Goal: Information Seeking & Learning: Learn about a topic

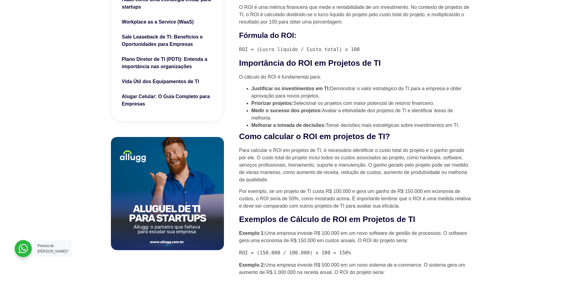
scroll to position [245, 0]
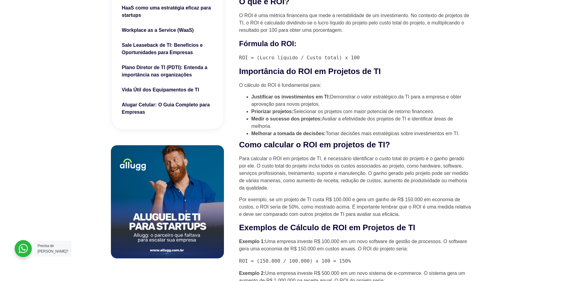
click at [249, 75] on strong "Importância do ROI em Projetos de TI" at bounding box center [310, 71] width 142 height 9
drag, startPoint x: 239, startPoint y: 73, endPoint x: 271, endPoint y: 74, distance: 31.8
click at [271, 74] on strong "Importância do ROI em Projetos de TI" at bounding box center [310, 71] width 142 height 9
click at [301, 110] on li "Priorizar projetos: Selecionar os projetos com maior potencial de retorno finan…" at bounding box center [362, 111] width 220 height 7
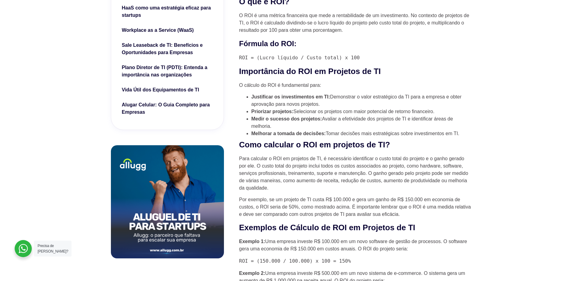
drag, startPoint x: 240, startPoint y: 86, endPoint x: 466, endPoint y: 136, distance: 231.1
copy div "O cálculo do ROI é fundamental para: Justificar os investimentos em TI: Demonst…"
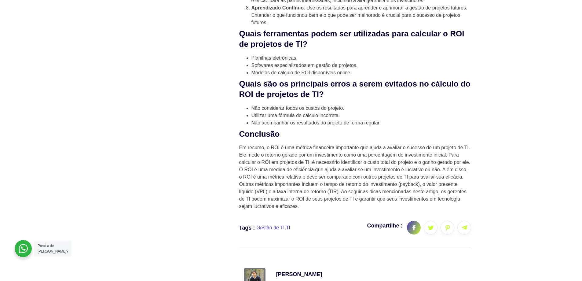
scroll to position [1620, 0]
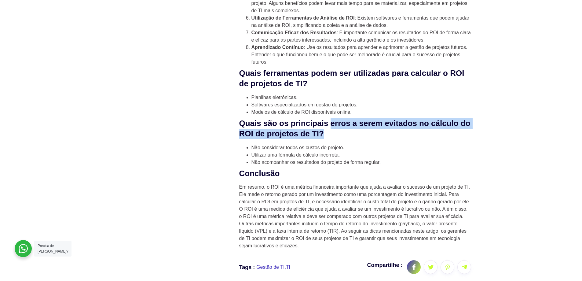
drag, startPoint x: 343, startPoint y: 167, endPoint x: 386, endPoint y: 178, distance: 44.5
click at [386, 139] on h2 "Quais são os principais erros a serem evitados no cálculo do ROI de projetos de…" at bounding box center [355, 128] width 232 height 21
copy strong "erros a serem evitados no cálculo do ROI de projetos de TI?"
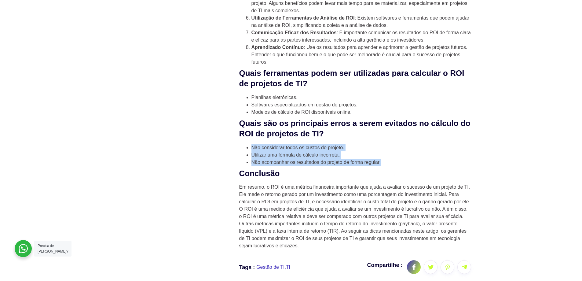
drag, startPoint x: 252, startPoint y: 192, endPoint x: 390, endPoint y: 209, distance: 139.3
click at [391, 166] on ul "Não considerar todos os custos do projeto. Utilizar uma fórmula de cálculo inco…" at bounding box center [355, 155] width 232 height 22
copy ul "Não considerar todos os custos do projeto. Utilizar uma fórmula de cálculo inco…"
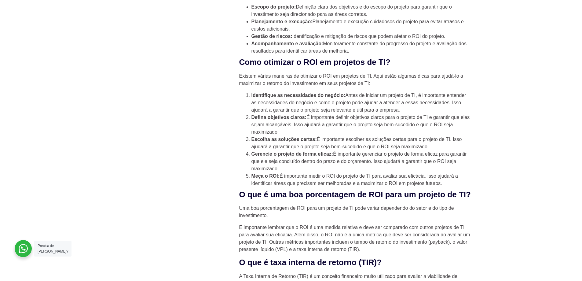
scroll to position [520, 0]
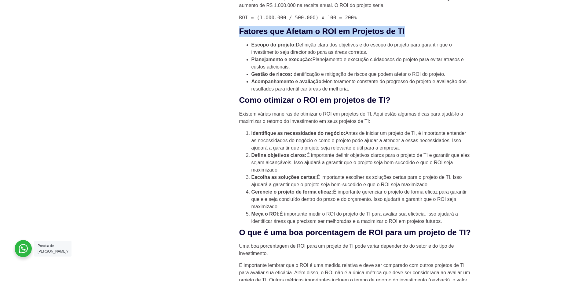
drag, startPoint x: 241, startPoint y: 32, endPoint x: 439, endPoint y: 34, distance: 198.4
click at [439, 34] on h2 "Fatores que Afetam o ROI em Projetos de TI" at bounding box center [355, 31] width 232 height 10
copy strong "Fatores que Afetam o ROI em Projetos de TI"
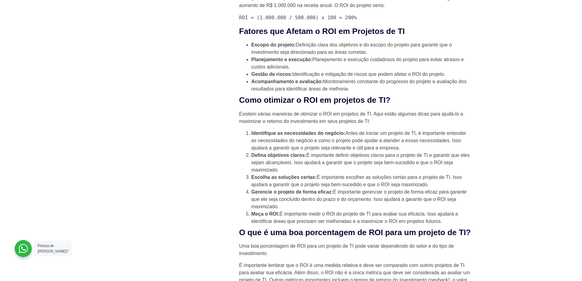
click at [269, 91] on li "Acompanhamento e avaliação: Monitoramento constante do progresso do projeto e a…" at bounding box center [362, 85] width 220 height 15
drag, startPoint x: 252, startPoint y: 48, endPoint x: 357, endPoint y: 94, distance: 114.5
click at [357, 93] on ul "Escopo do projeto: Definição clara dos objetivos e do escopo do projeto para ga…" at bounding box center [355, 66] width 232 height 51
copy ul "Escopo do projeto: Definição clara dos objetivos e do escopo do projeto para ga…"
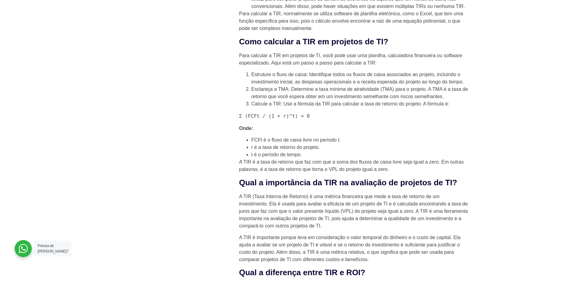
scroll to position [1040, 0]
